Goal: Use online tool/utility: Use online tool/utility

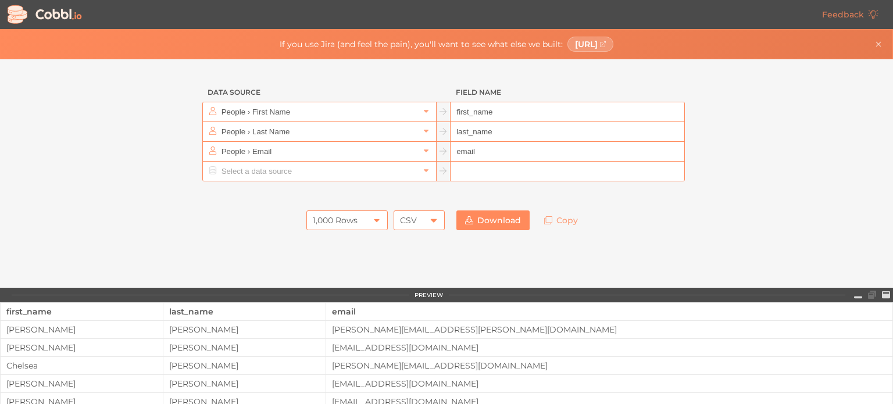
click at [429, 218] on icon at bounding box center [433, 220] width 9 height 9
click at [361, 100] on h3 "Data Source" at bounding box center [319, 93] width 234 height 20
click at [358, 106] on input "People › First Name" at bounding box center [319, 111] width 201 height 19
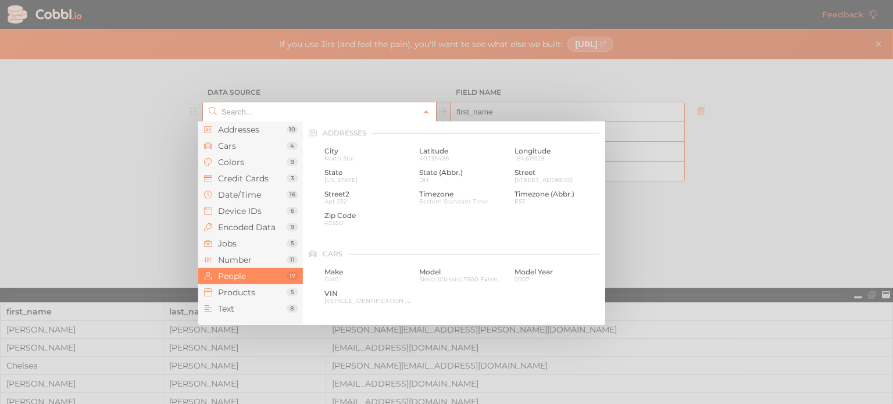
scroll to position [896, 0]
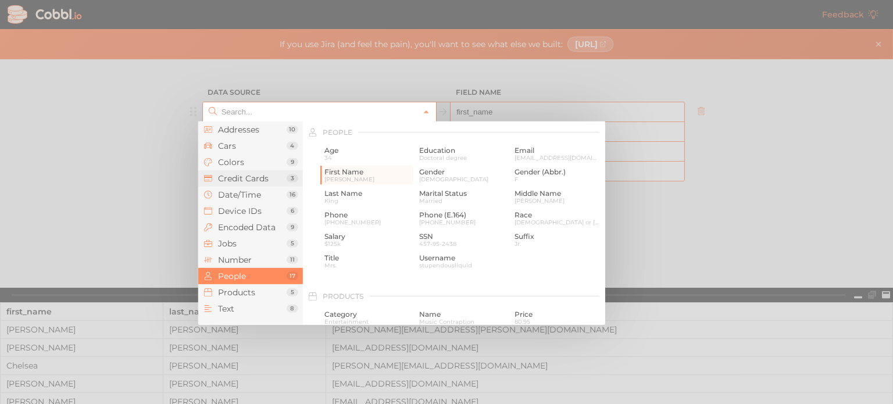
click at [265, 176] on span "Credit Cards" at bounding box center [252, 178] width 69 height 9
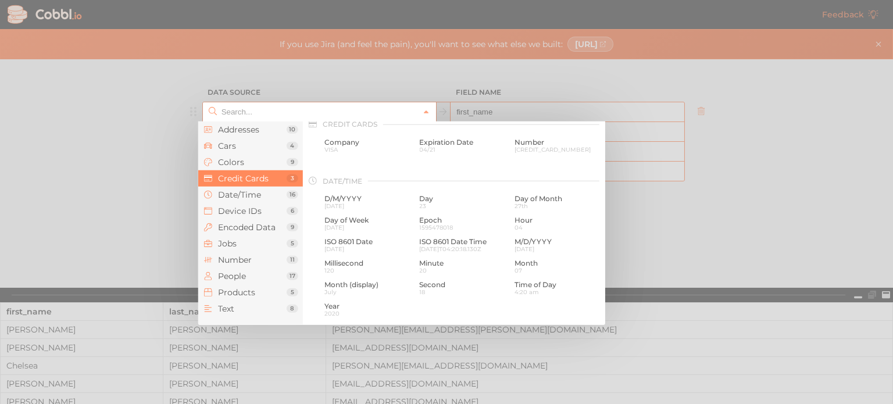
scroll to position [298, 0]
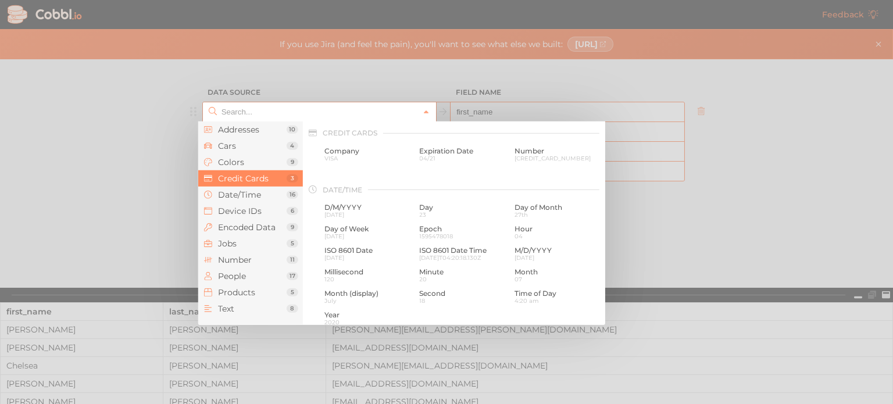
click at [404, 78] on div at bounding box center [446, 202] width 893 height 404
type input "People › First Name"
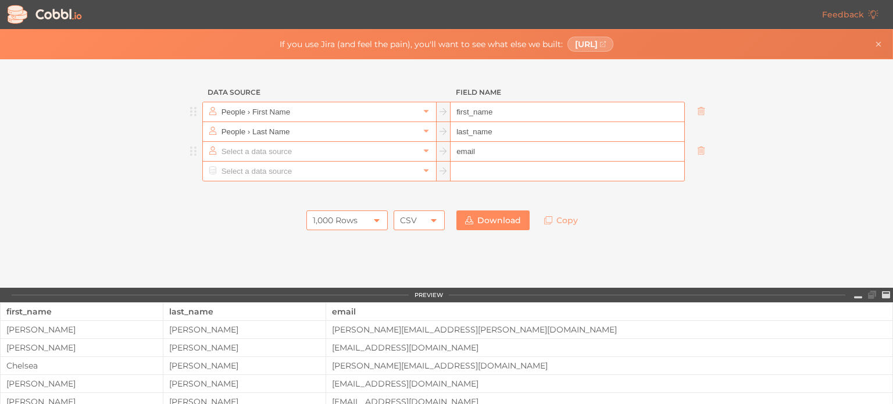
click at [274, 148] on input "text" at bounding box center [319, 151] width 201 height 19
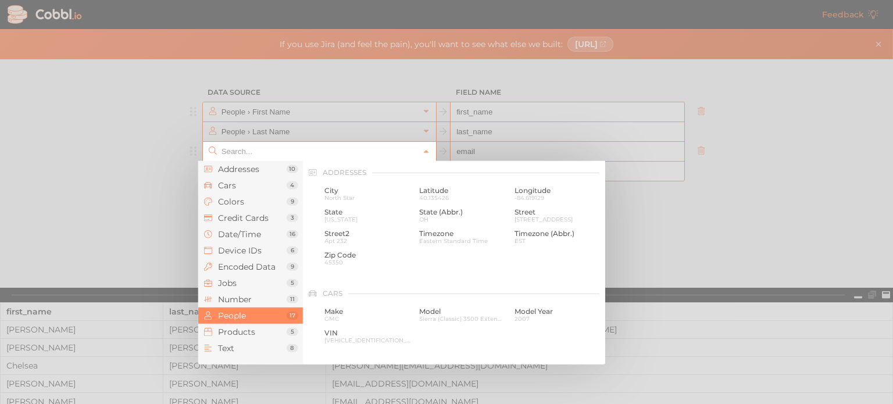
scroll to position [896, 0]
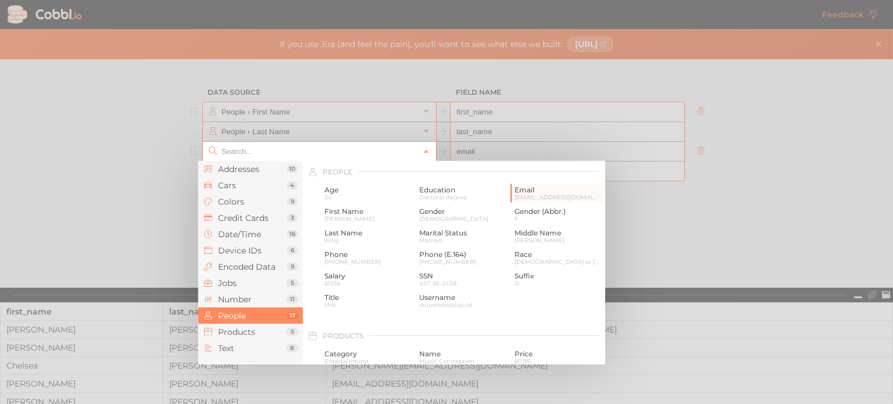
click at [274, 148] on input "text" at bounding box center [319, 151] width 201 height 19
